Goal: Navigation & Orientation: Find specific page/section

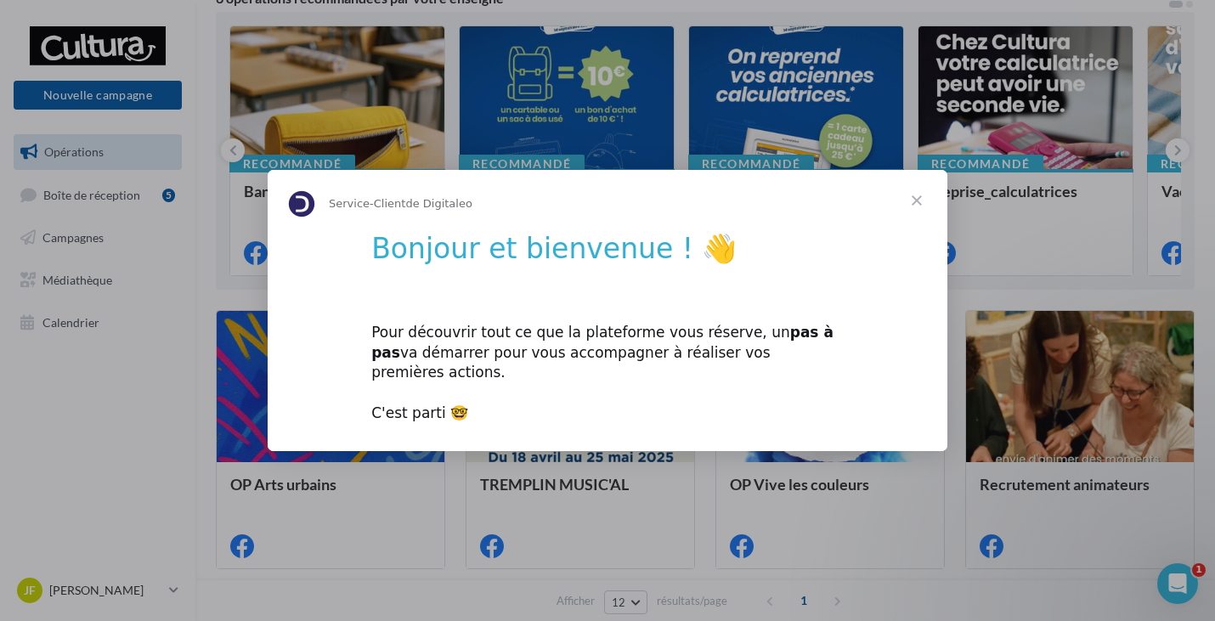
click at [916, 211] on span "Fermer" at bounding box center [916, 200] width 61 height 61
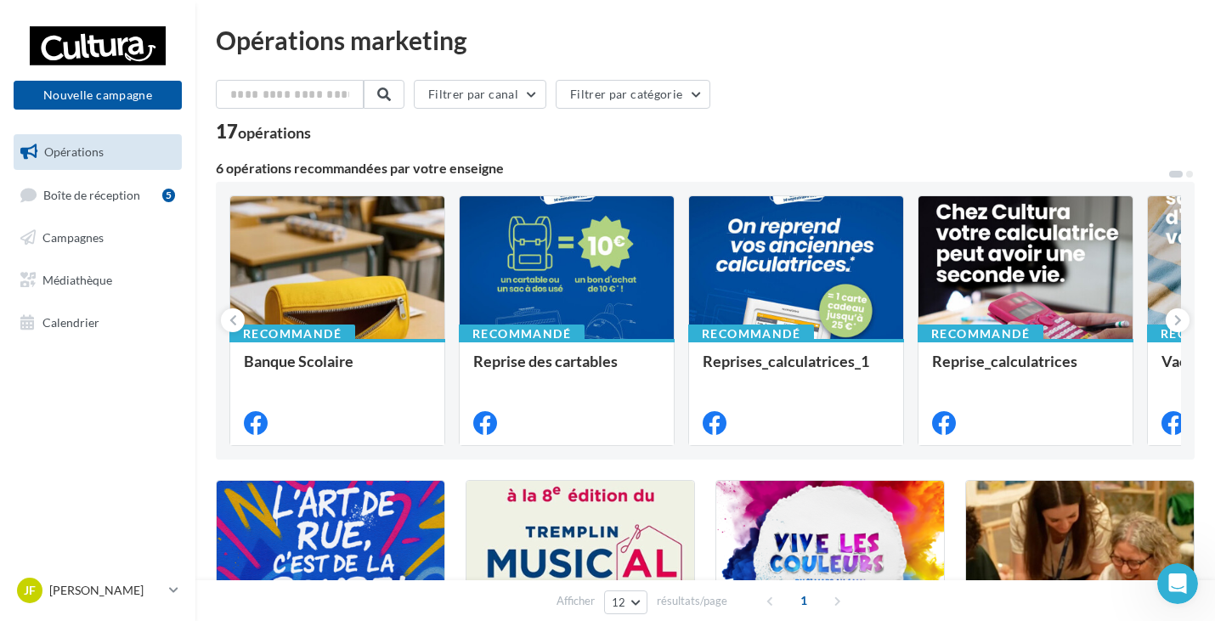
click at [822, 119] on div "Filtrer par canal Filtrer par catégorie 17 opérations" at bounding box center [705, 110] width 979 height 61
click at [83, 233] on span "Campagnes" at bounding box center [72, 237] width 61 height 14
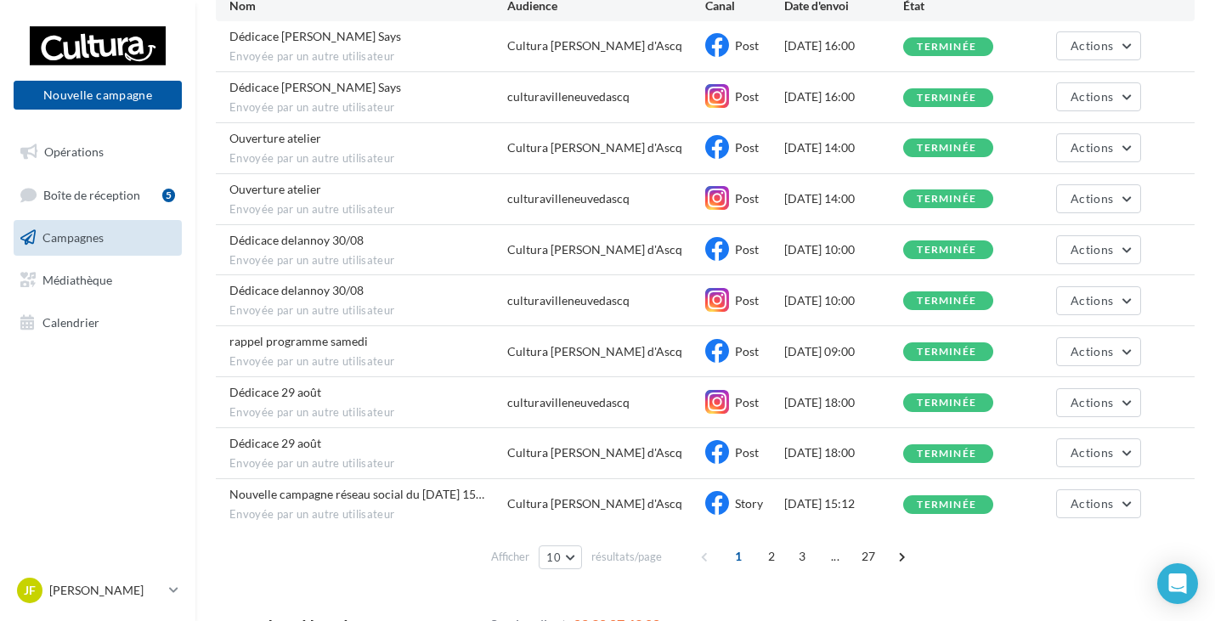
scroll to position [230, 0]
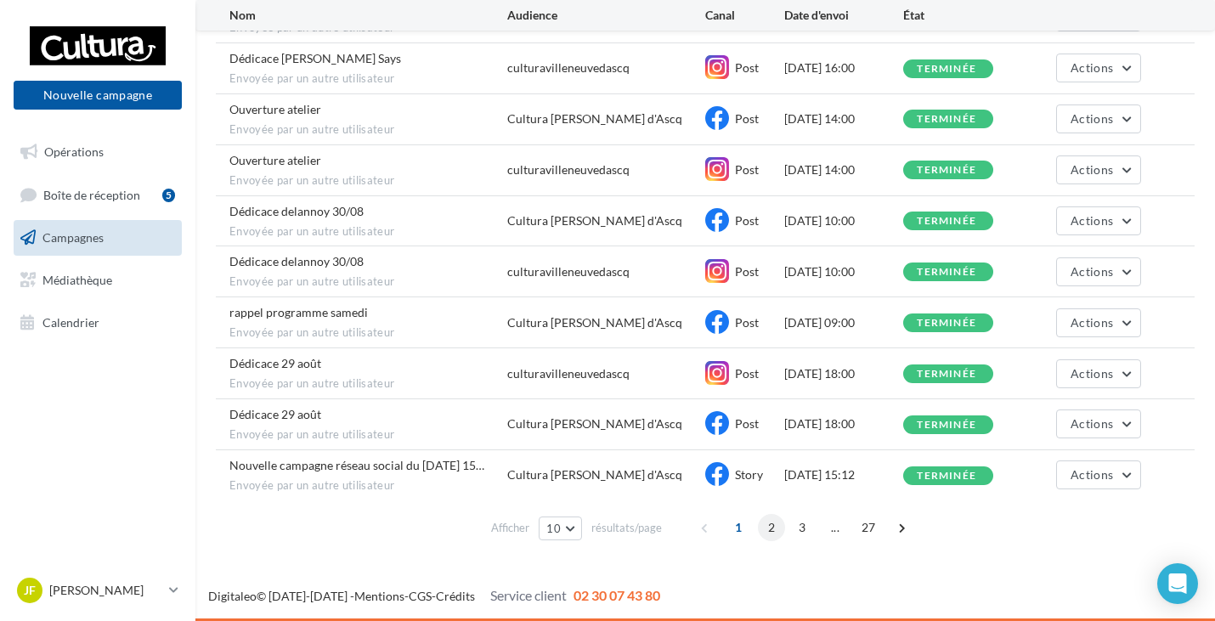
click at [773, 530] on span "2" at bounding box center [771, 527] width 27 height 27
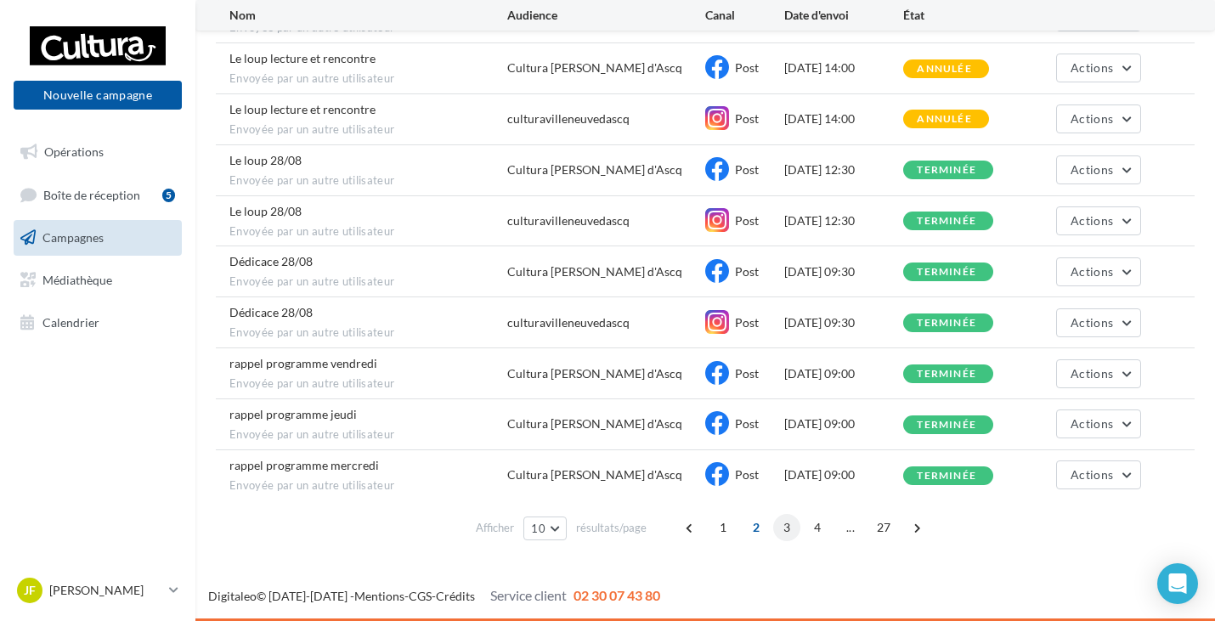
click at [788, 531] on span "3" at bounding box center [786, 527] width 27 height 27
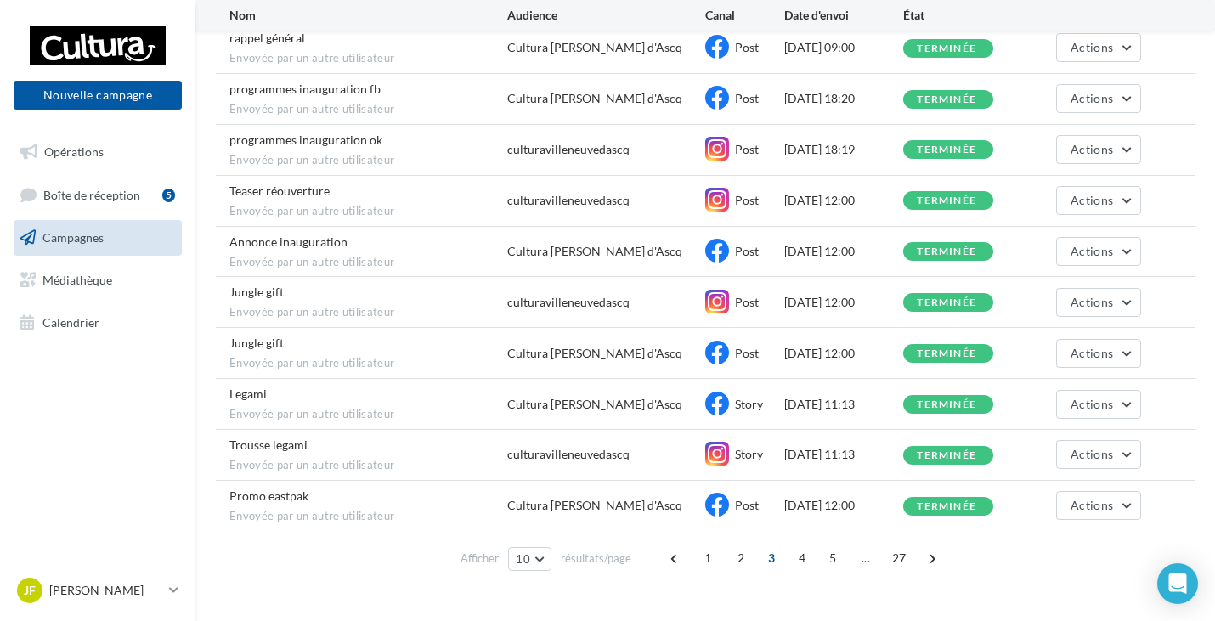
scroll to position [230, 0]
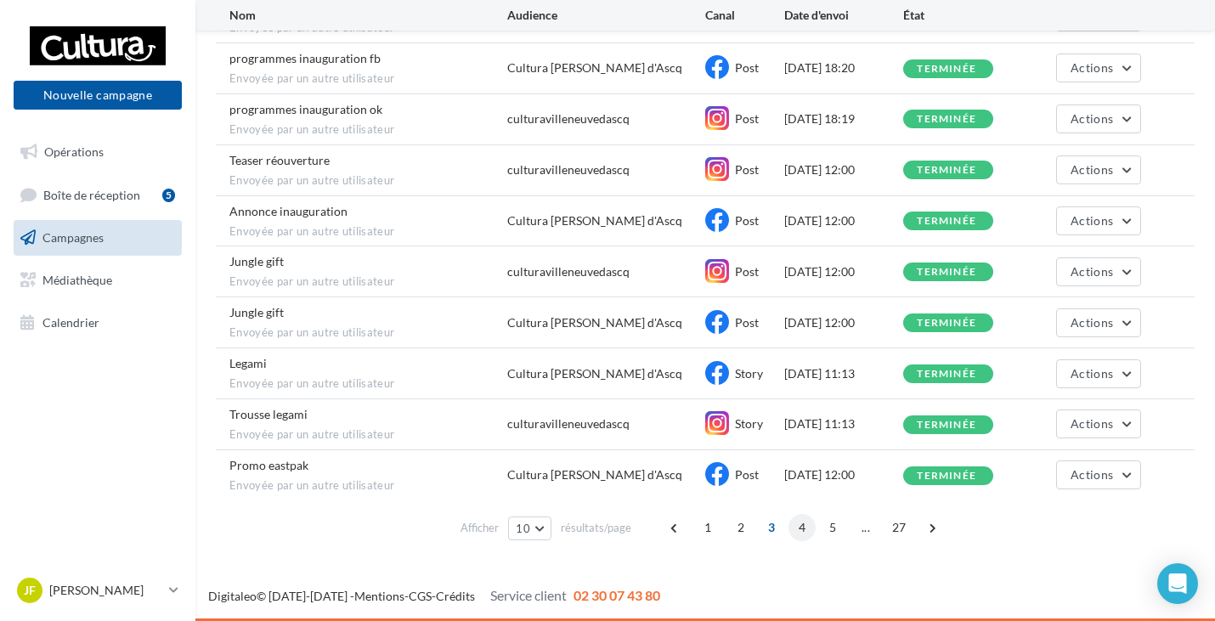
click at [803, 531] on span "4" at bounding box center [801, 527] width 27 height 27
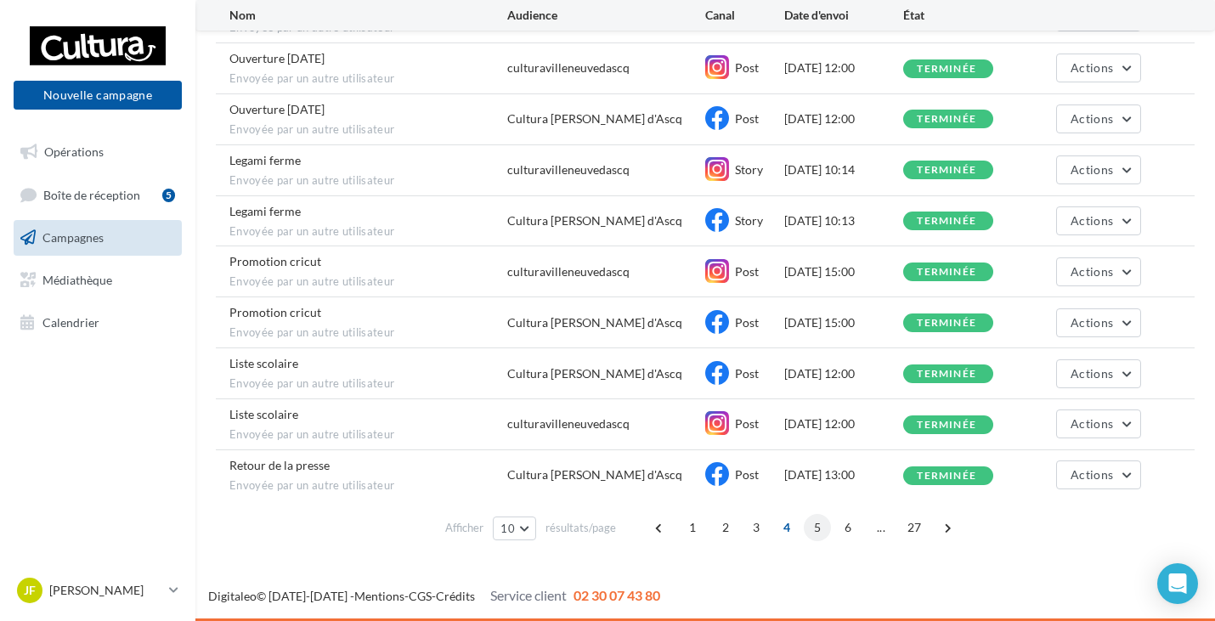
click at [815, 535] on span "5" at bounding box center [817, 527] width 27 height 27
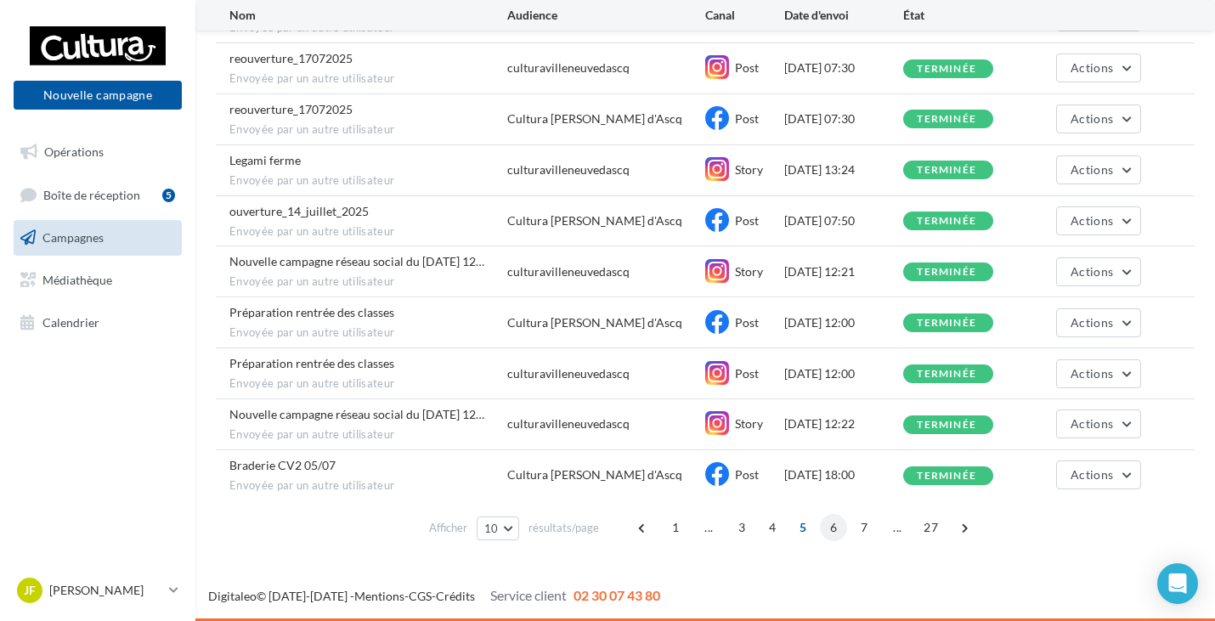
click at [836, 534] on span "6" at bounding box center [833, 527] width 27 height 27
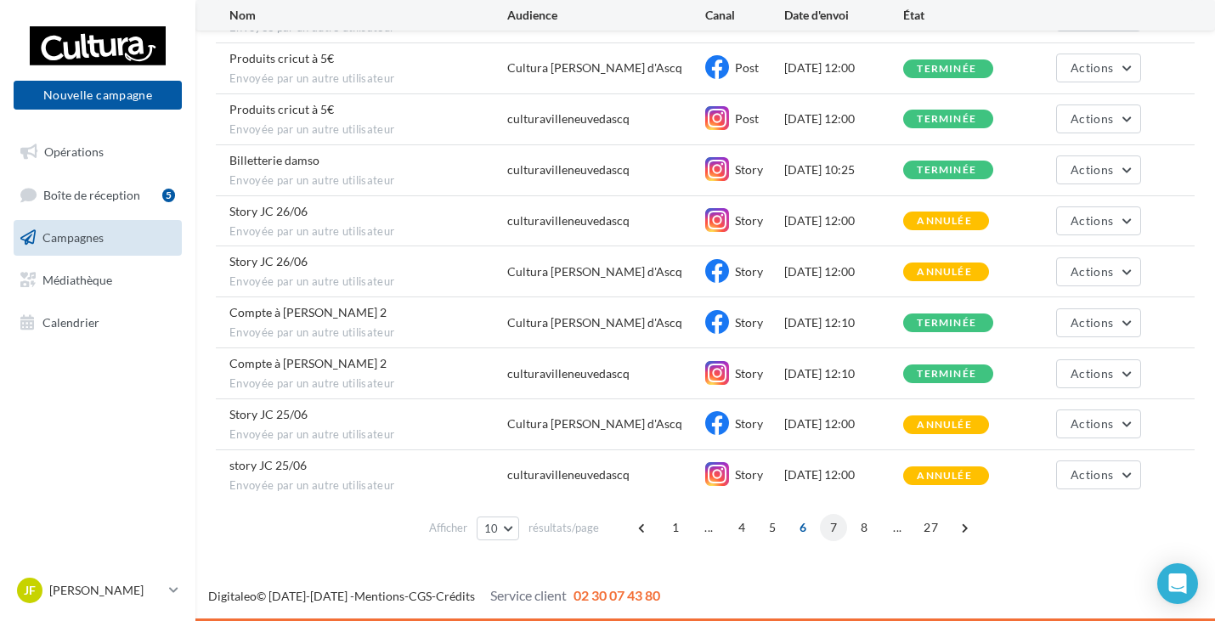
click at [834, 529] on span "7" at bounding box center [833, 527] width 27 height 27
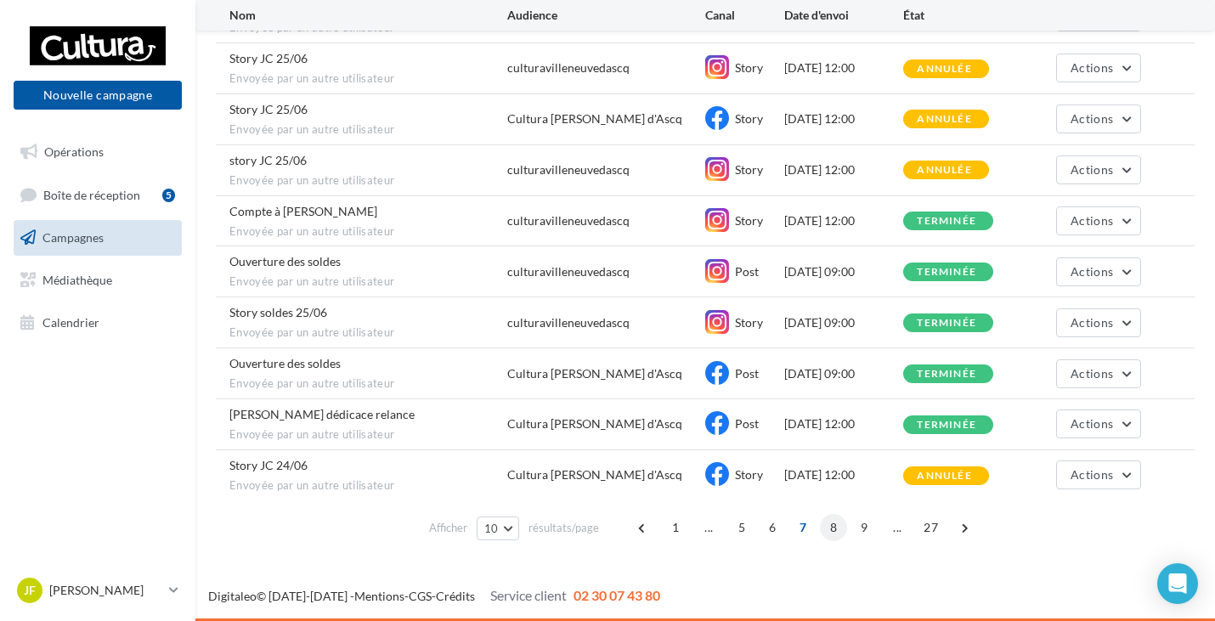
click at [830, 530] on span "8" at bounding box center [833, 527] width 27 height 27
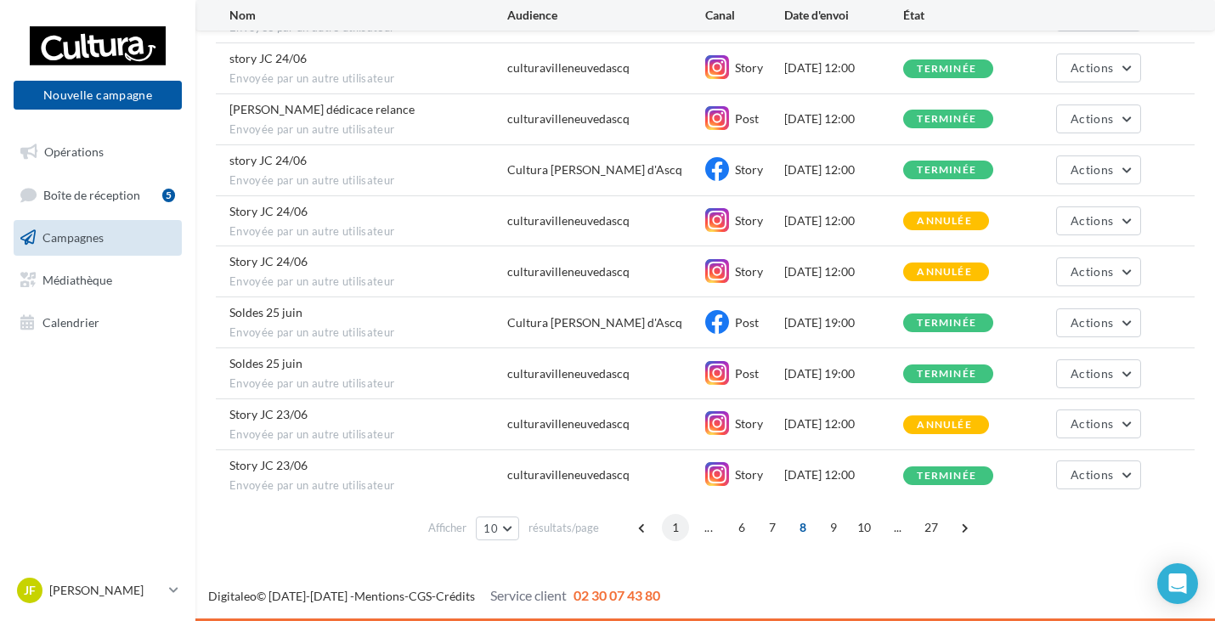
click at [673, 524] on span "1" at bounding box center [675, 527] width 27 height 27
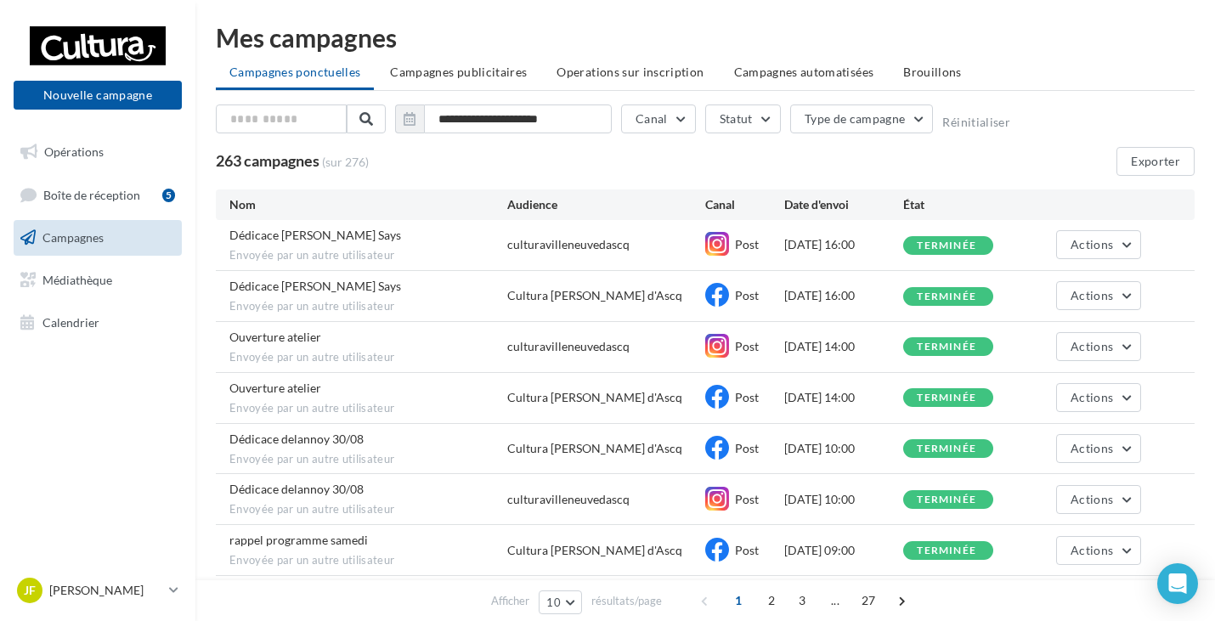
scroll to position [0, 0]
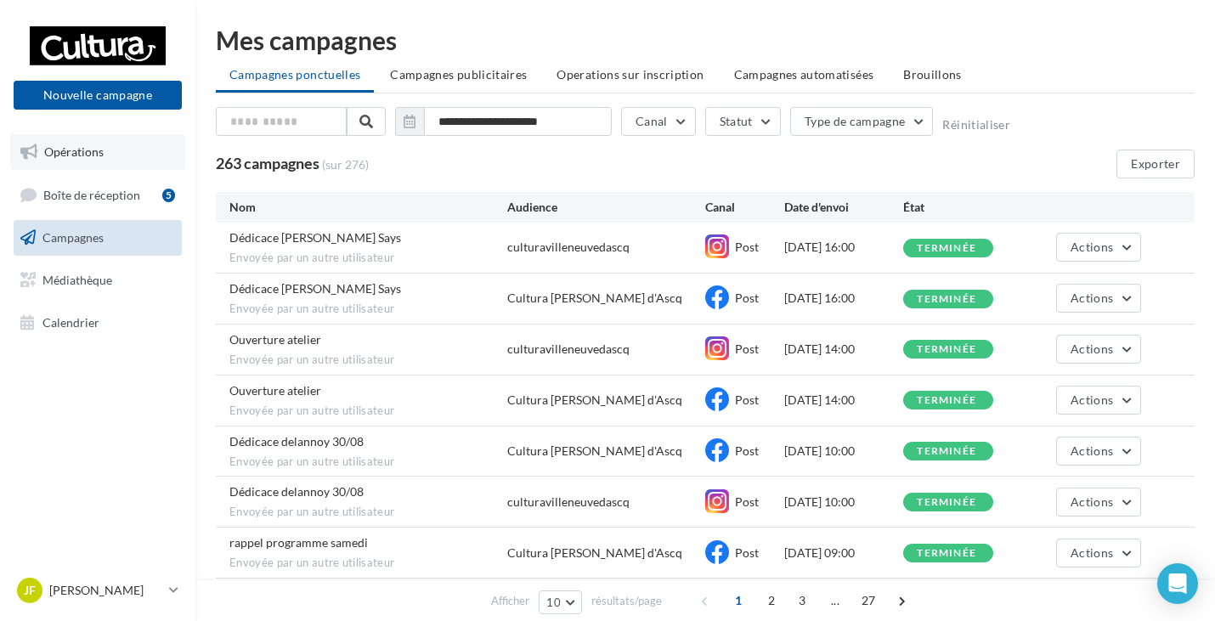
click at [87, 155] on span "Opérations" at bounding box center [73, 151] width 59 height 14
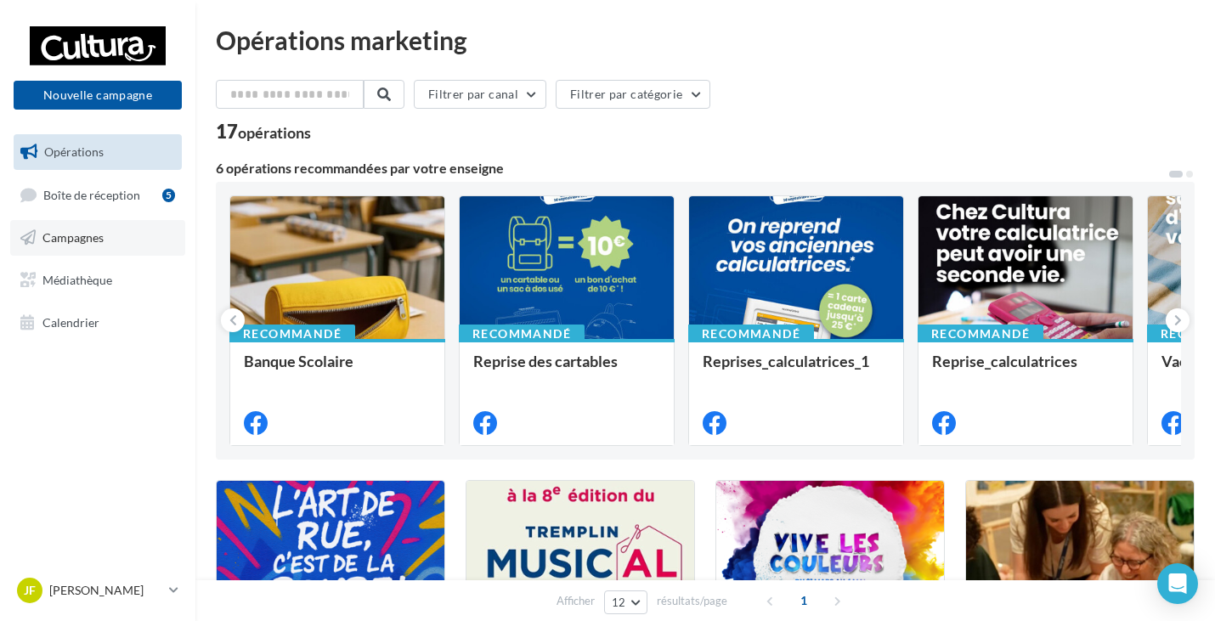
click at [76, 238] on span "Campagnes" at bounding box center [72, 237] width 61 height 14
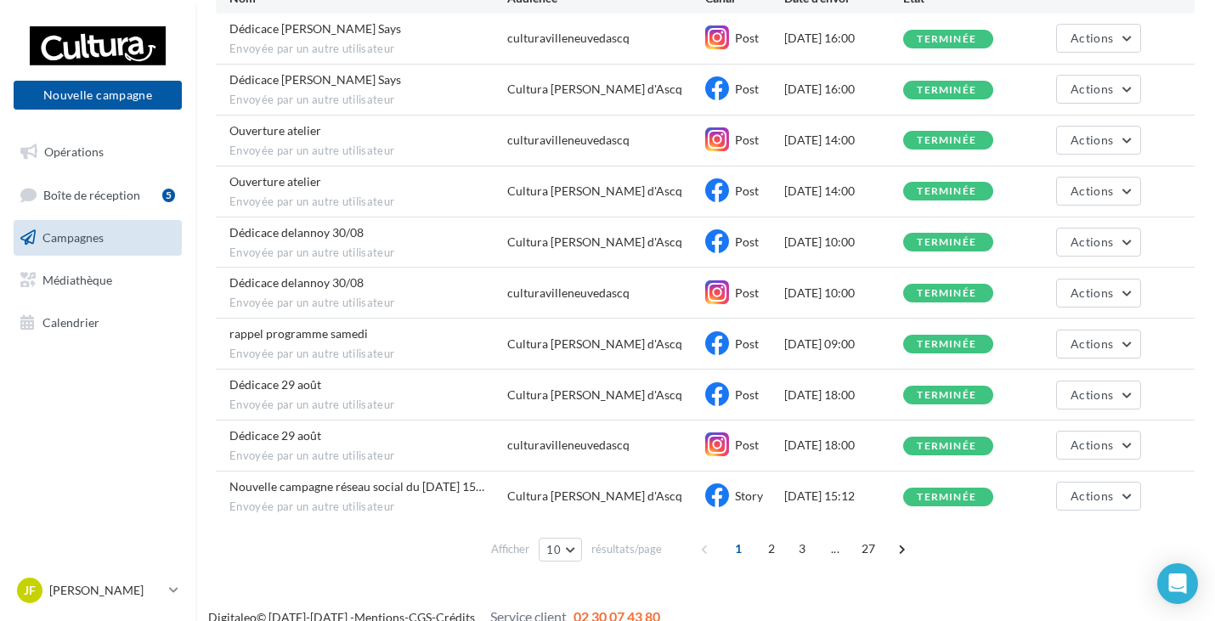
scroll to position [230, 0]
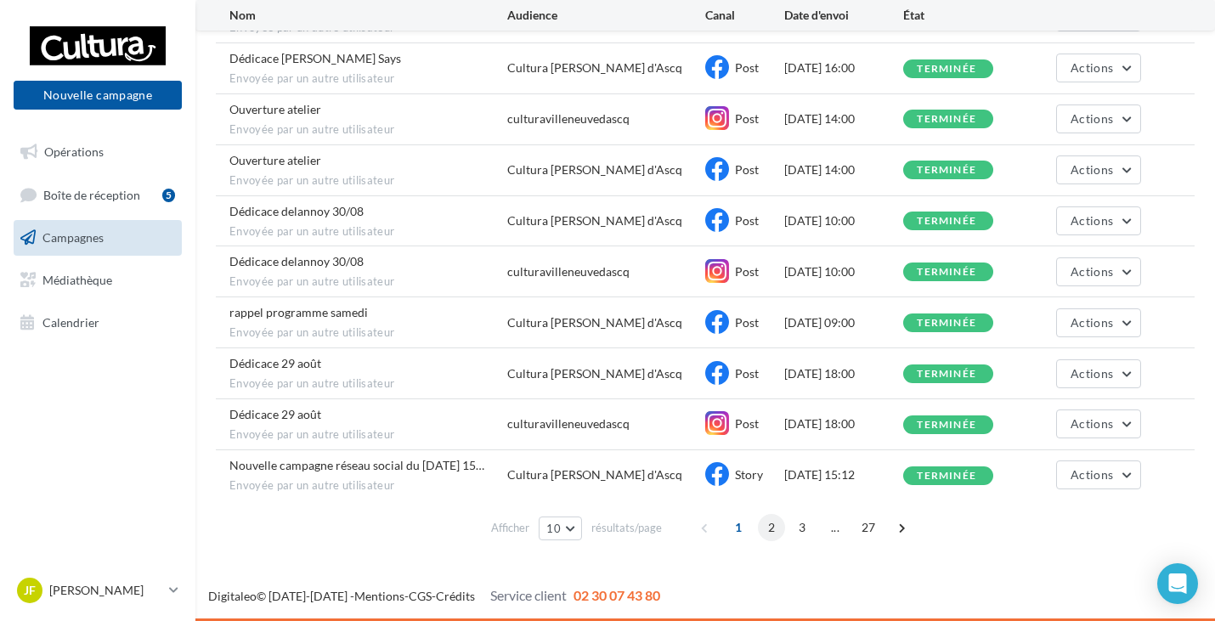
click at [767, 524] on span "2" at bounding box center [771, 527] width 27 height 27
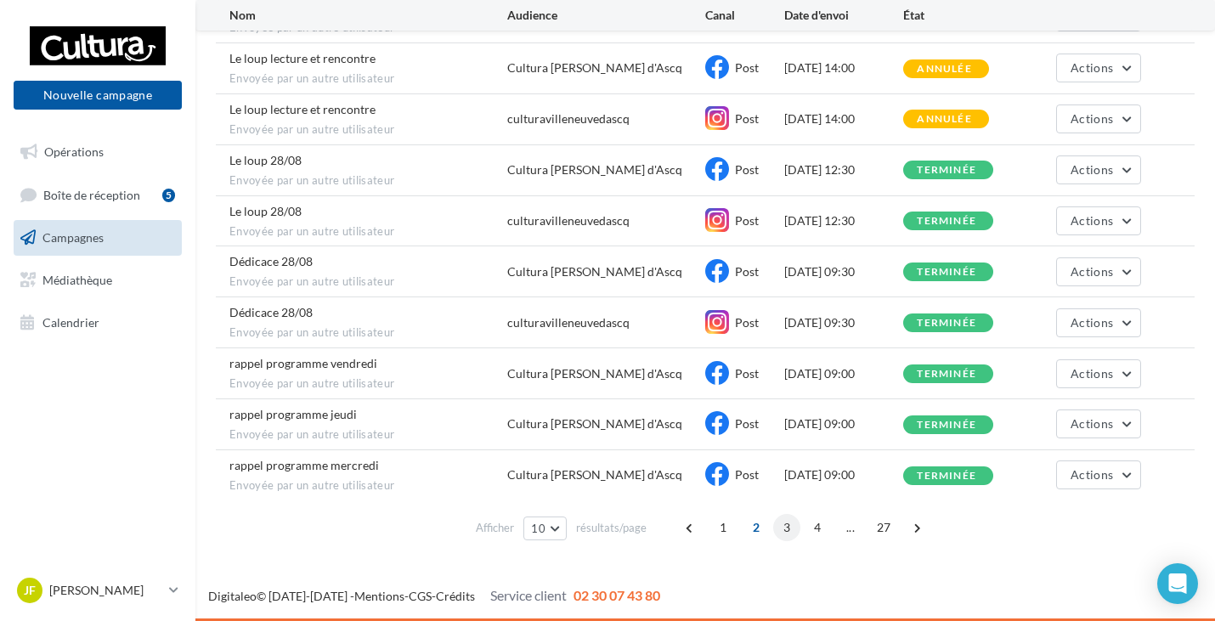
click at [783, 537] on span "3" at bounding box center [786, 527] width 27 height 27
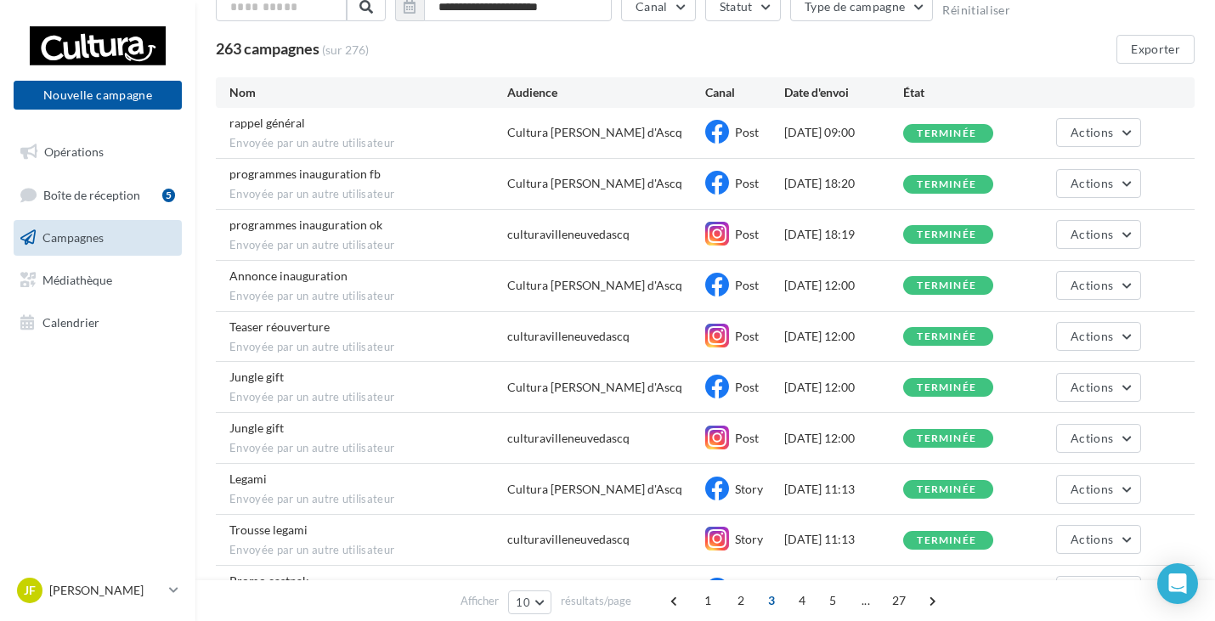
scroll to position [200, 0]
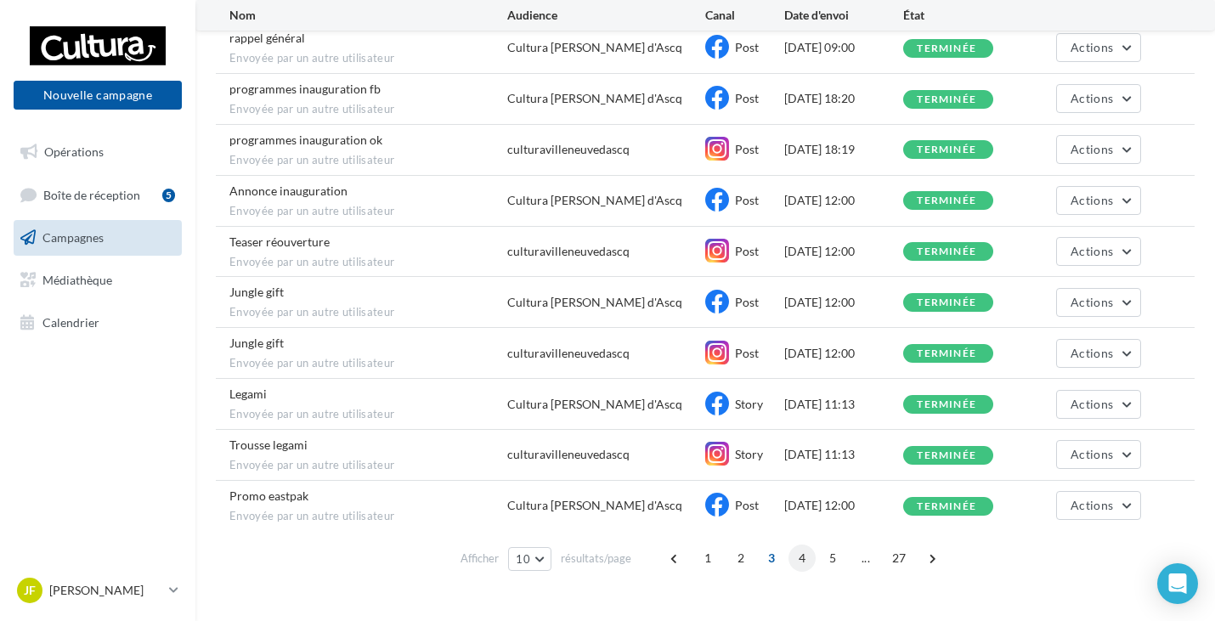
click at [797, 564] on span "4" at bounding box center [801, 558] width 27 height 27
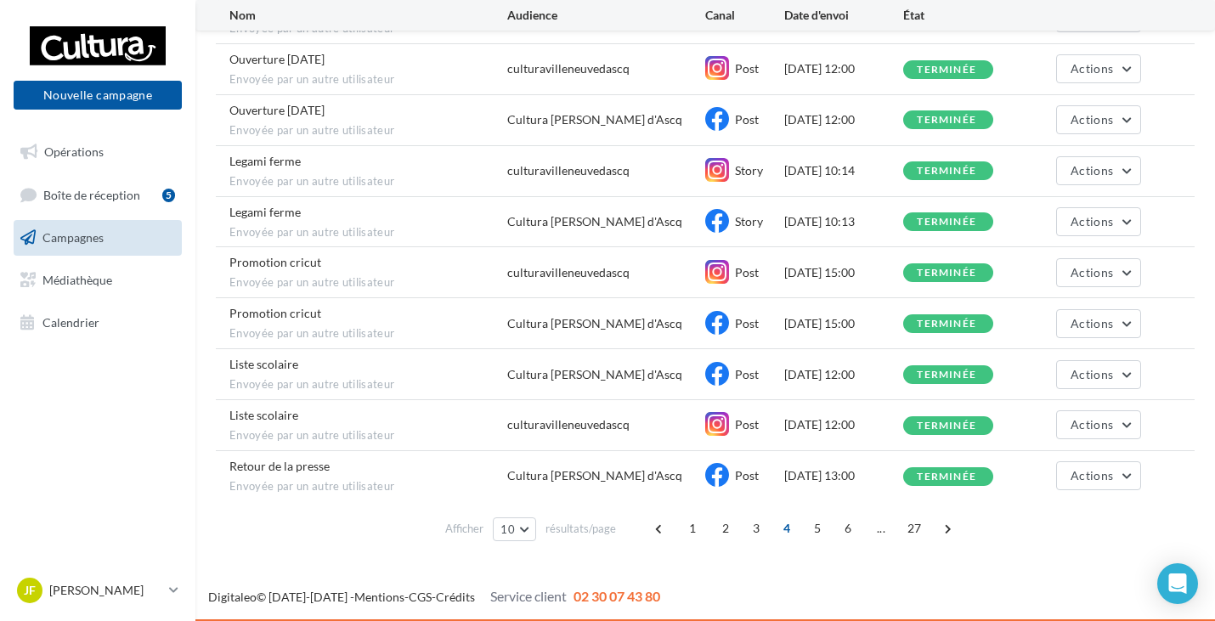
scroll to position [230, 0]
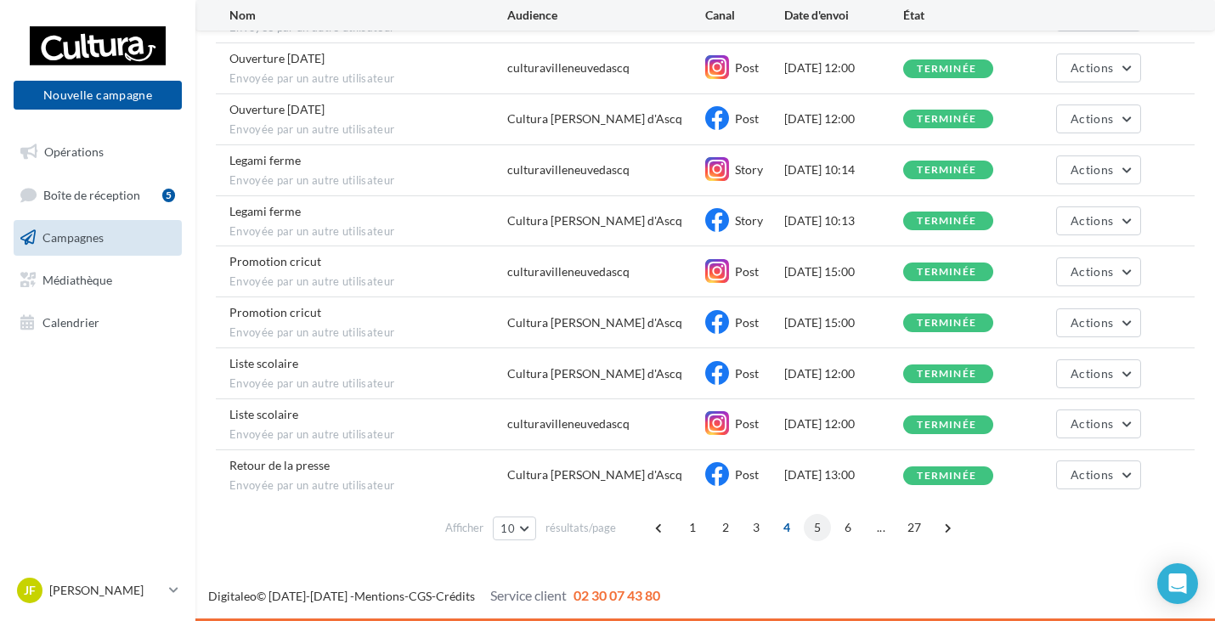
click at [810, 531] on span "5" at bounding box center [817, 527] width 27 height 27
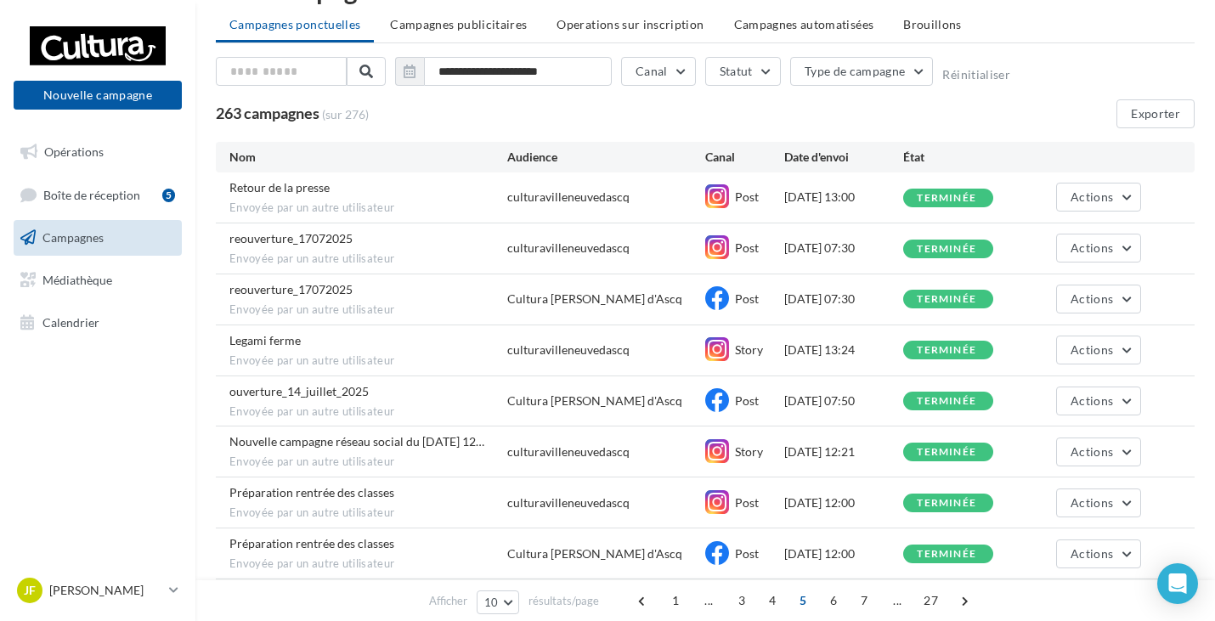
scroll to position [0, 0]
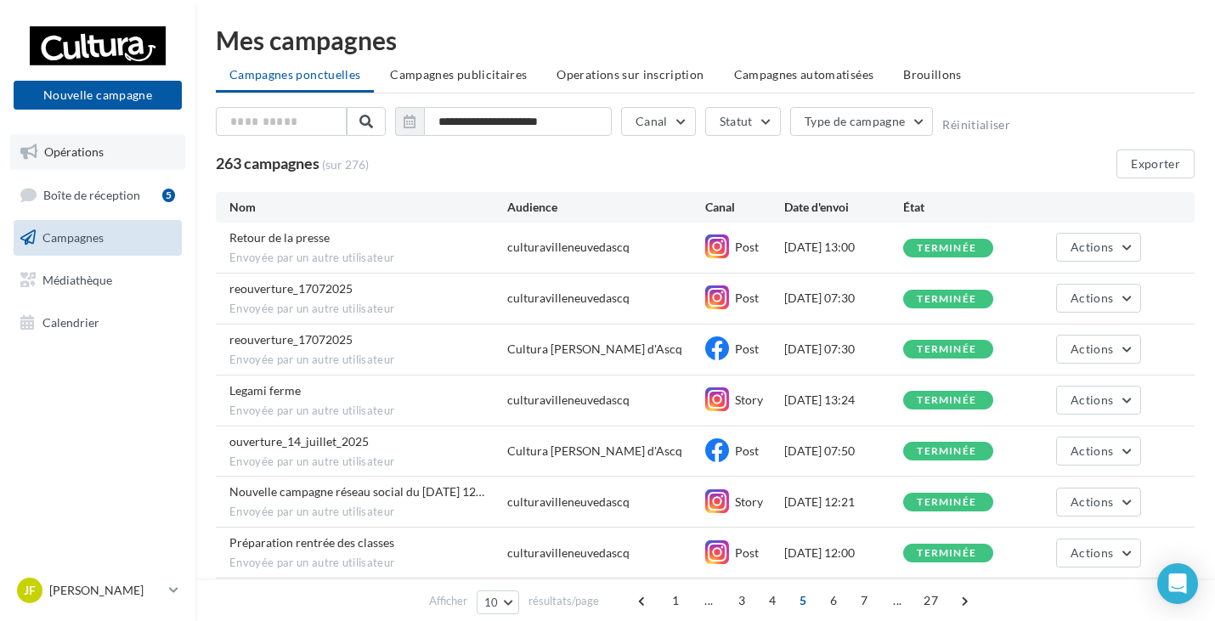
drag, startPoint x: 56, startPoint y: 160, endPoint x: 61, endPoint y: 150, distance: 10.6
click at [56, 160] on link "Opérations" at bounding box center [97, 152] width 175 height 36
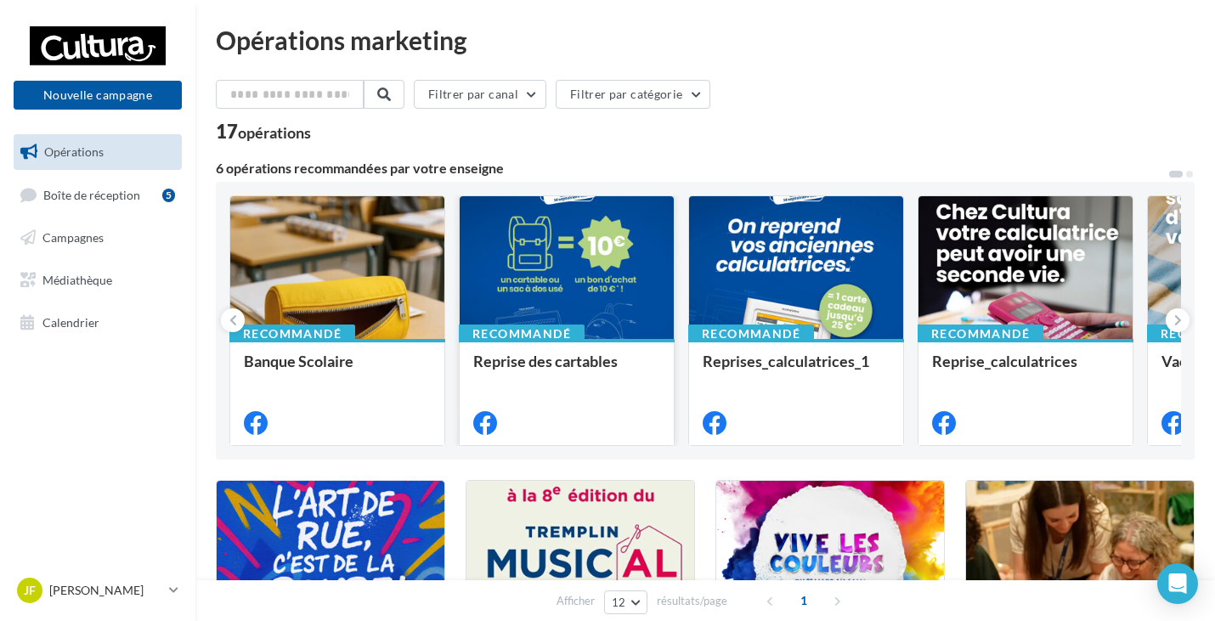
click at [602, 270] on div at bounding box center [567, 268] width 214 height 144
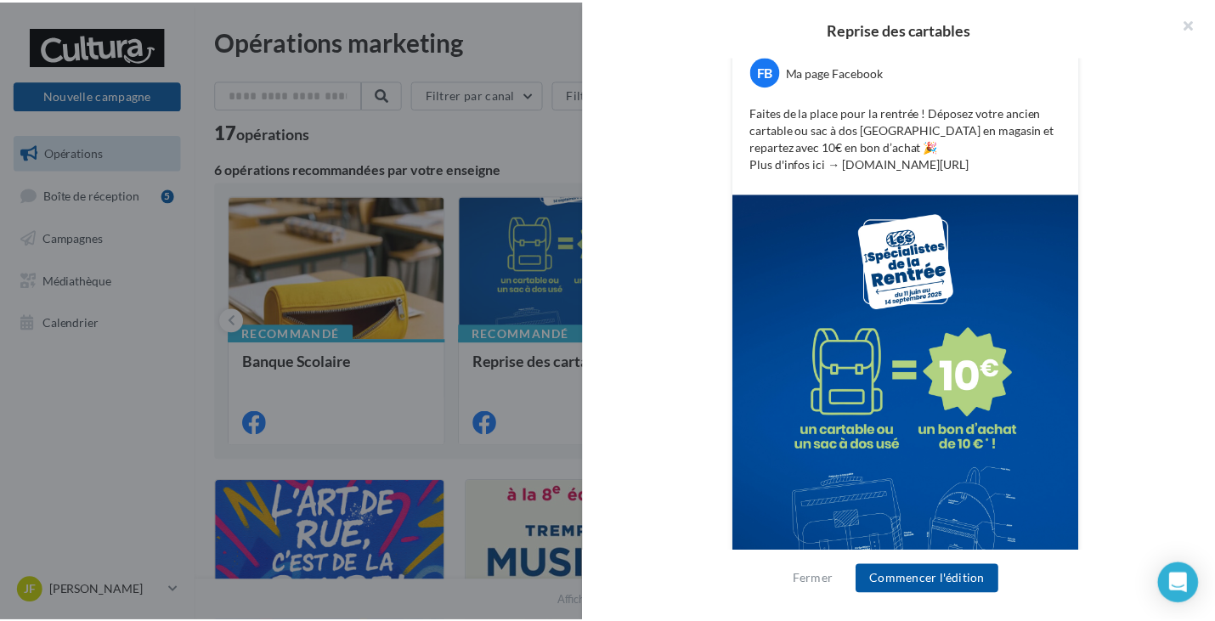
scroll to position [401, 0]
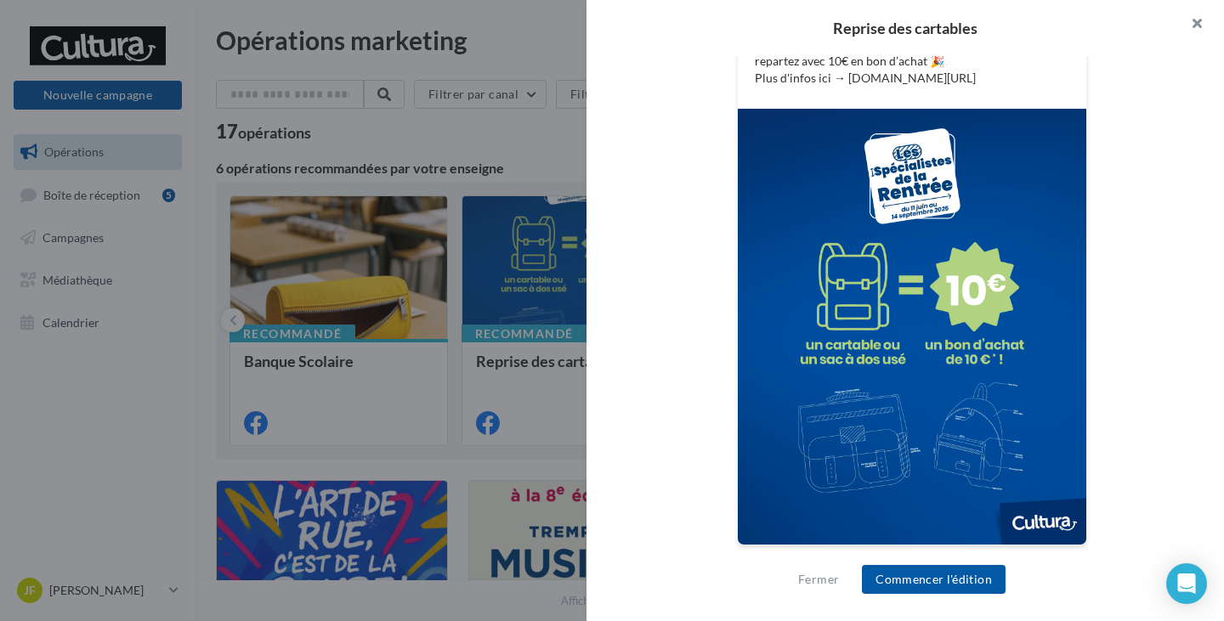
click at [1198, 32] on button "button" at bounding box center [1190, 25] width 68 height 51
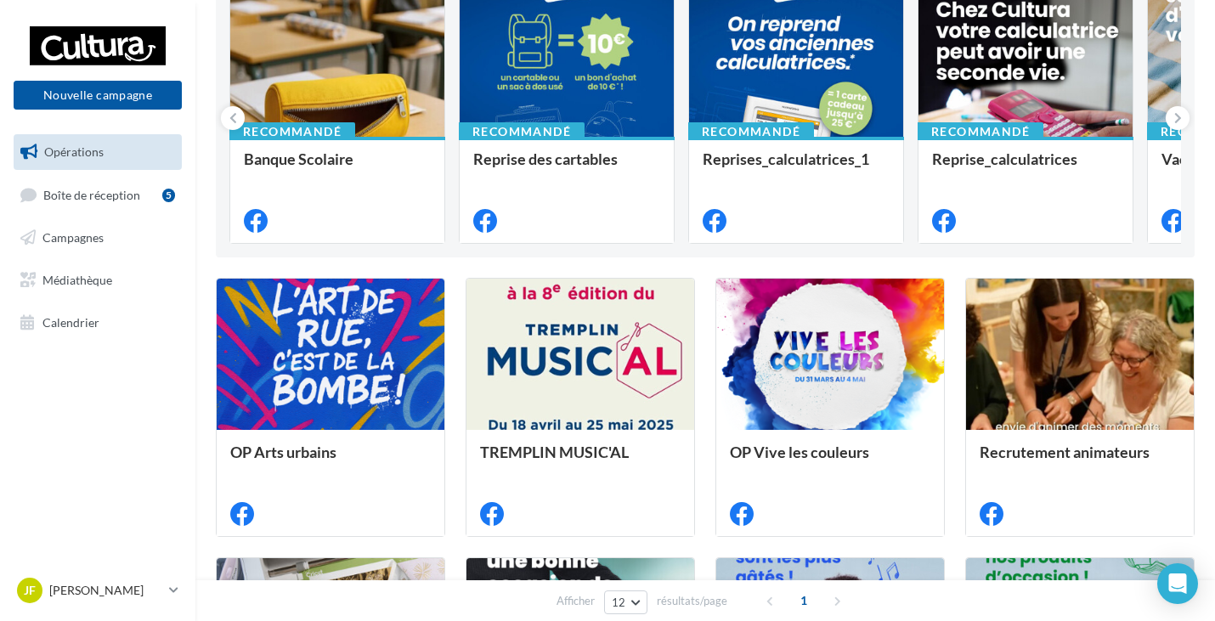
scroll to position [0, 0]
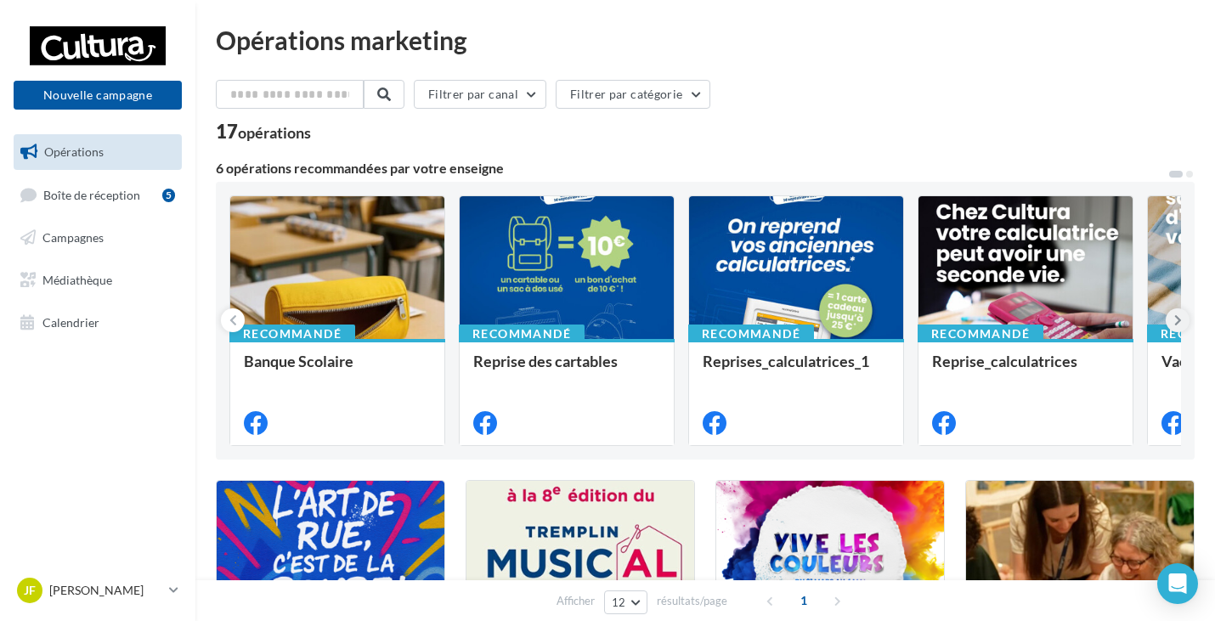
click at [1177, 319] on icon at bounding box center [1178, 320] width 8 height 17
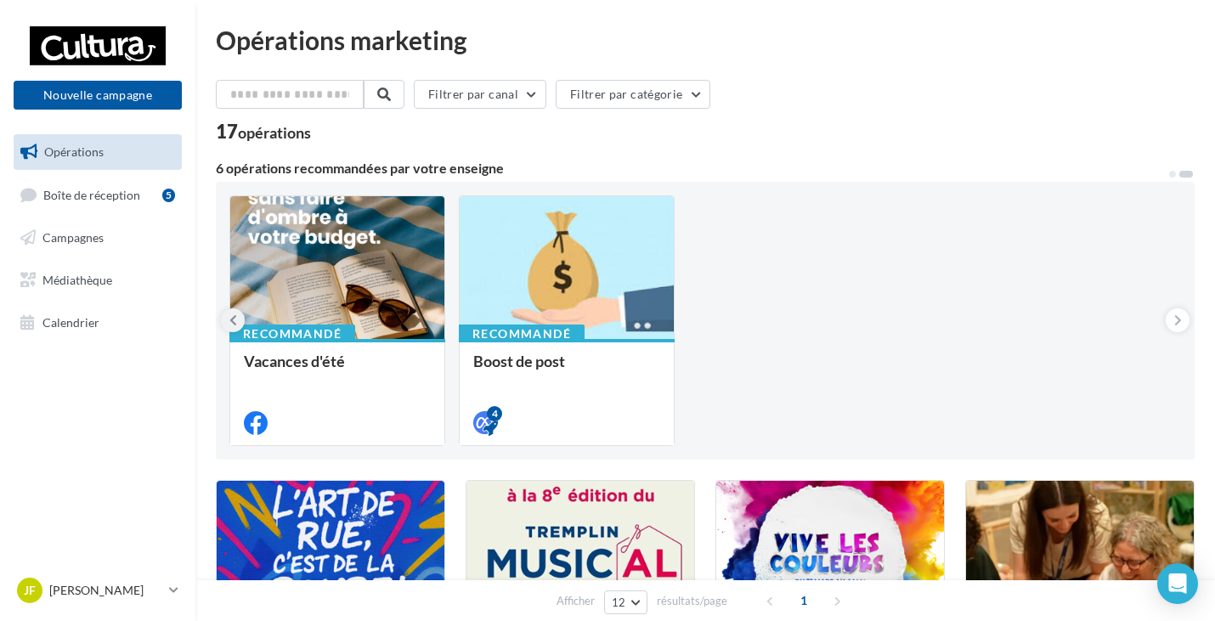
click at [233, 322] on icon at bounding box center [233, 320] width 8 height 17
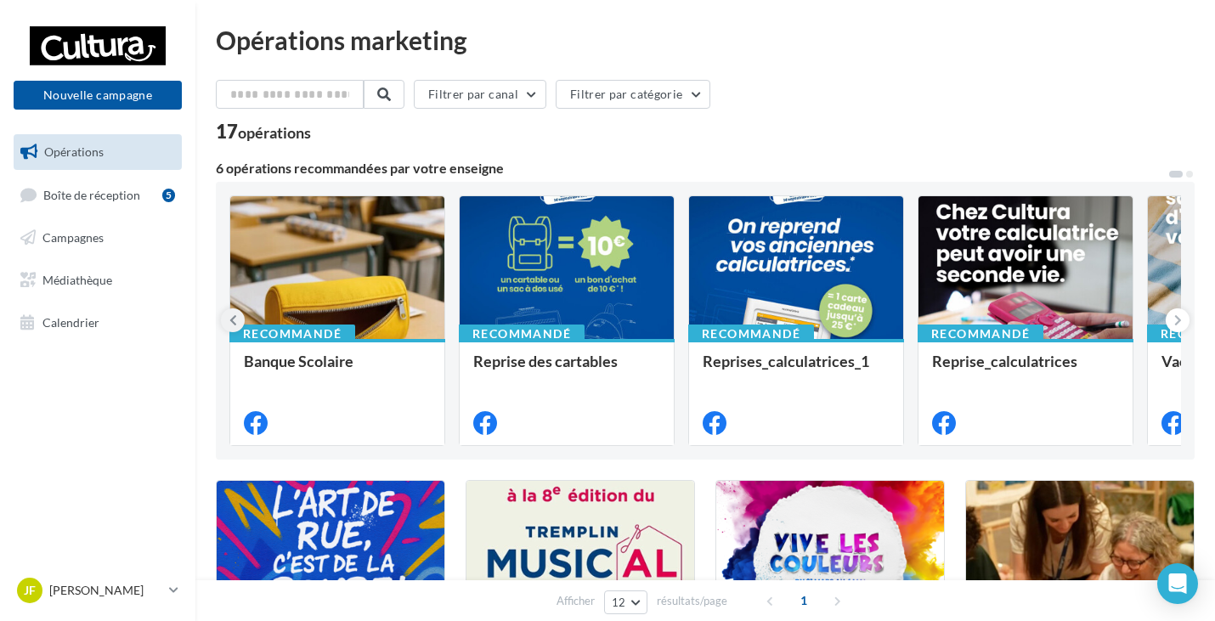
click at [233, 322] on icon at bounding box center [233, 320] width 8 height 17
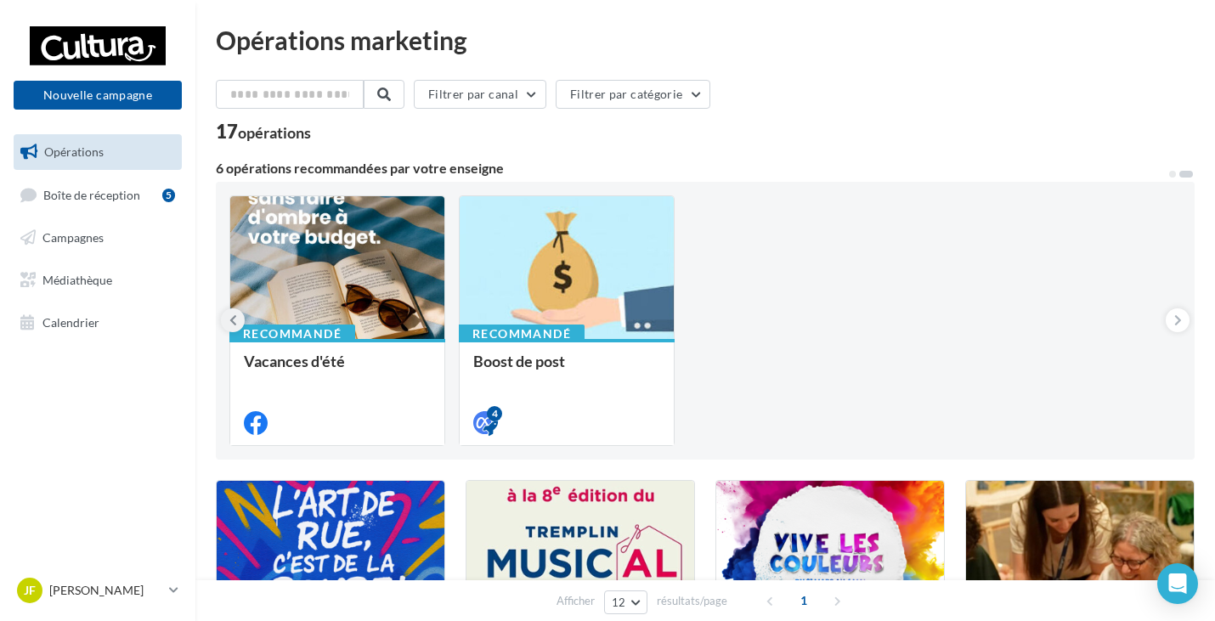
click at [233, 322] on icon at bounding box center [233, 320] width 8 height 17
